Goal: Task Accomplishment & Management: Complete application form

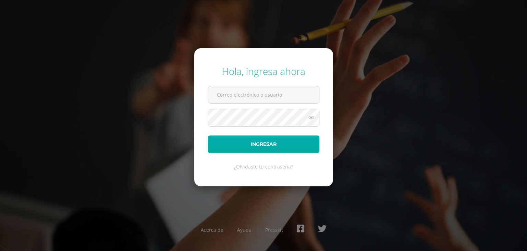
type input "[EMAIL_ADDRESS][DOMAIN_NAME]"
click at [276, 142] on button "Ingresar" at bounding box center [264, 144] width 112 height 18
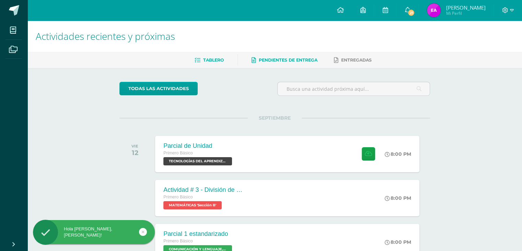
click at [302, 64] on link "Pendientes de entrega" at bounding box center [285, 60] width 66 height 11
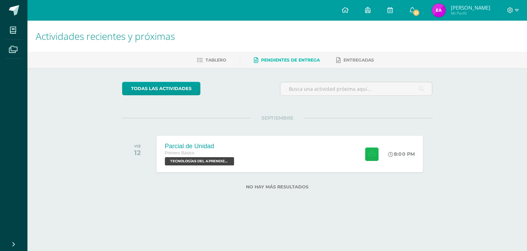
click at [373, 153] on icon at bounding box center [371, 154] width 7 height 6
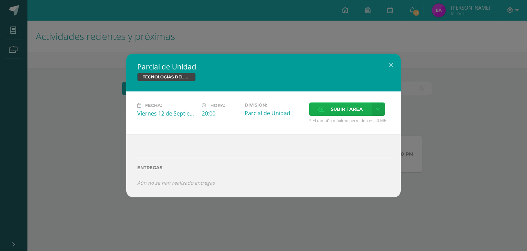
click at [351, 109] on span "Subir tarea" at bounding box center [347, 109] width 32 height 13
click at [0, 0] on input "Subir tarea" at bounding box center [0, 0] width 0 height 0
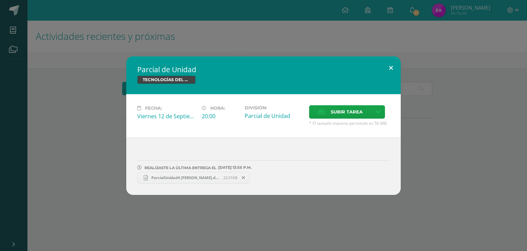
click at [389, 66] on button at bounding box center [391, 67] width 20 height 23
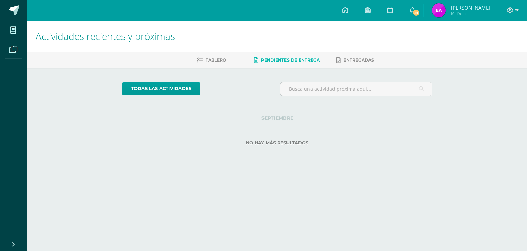
click at [455, 10] on span "Evelia Marina Mi Perfil" at bounding box center [461, 10] width 61 height 14
click at [512, 9] on icon at bounding box center [511, 10] width 6 height 6
